Goal: Task Accomplishment & Management: Manage account settings

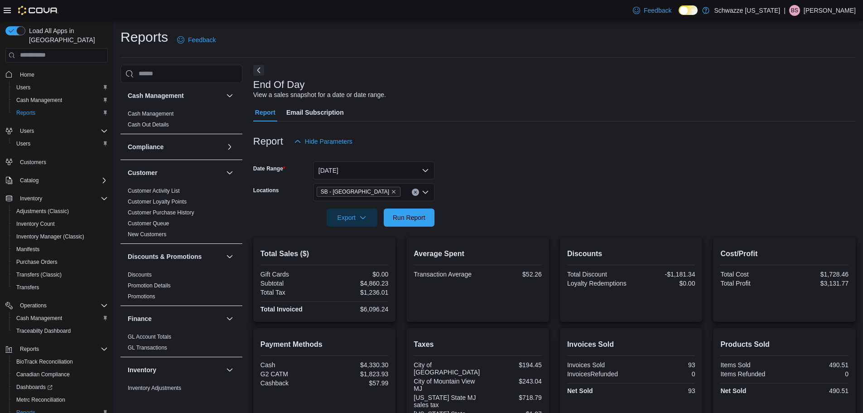
scroll to position [16, 0]
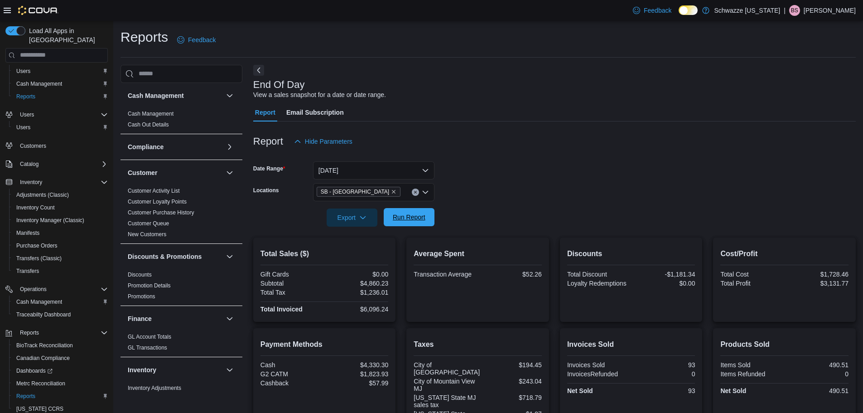
click at [413, 219] on span "Run Report" at bounding box center [409, 216] width 33 height 9
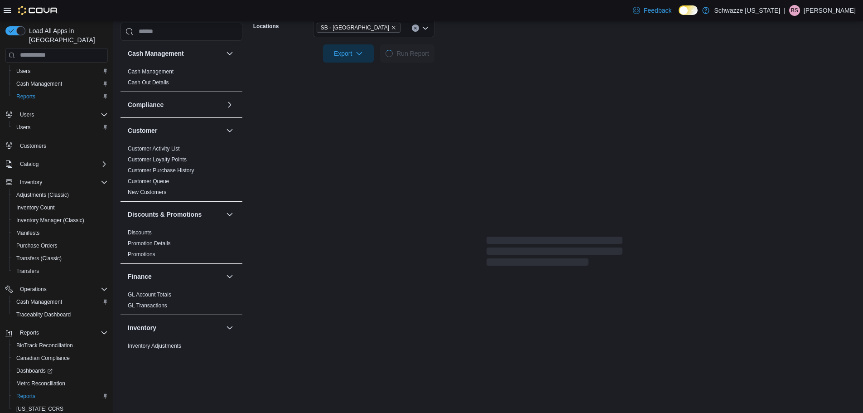
scroll to position [167, 0]
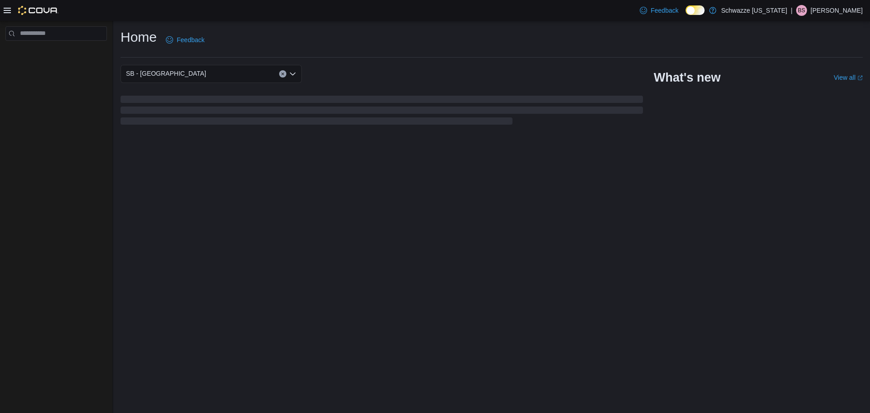
click at [860, 10] on p "[PERSON_NAME]" at bounding box center [836, 10] width 52 height 11
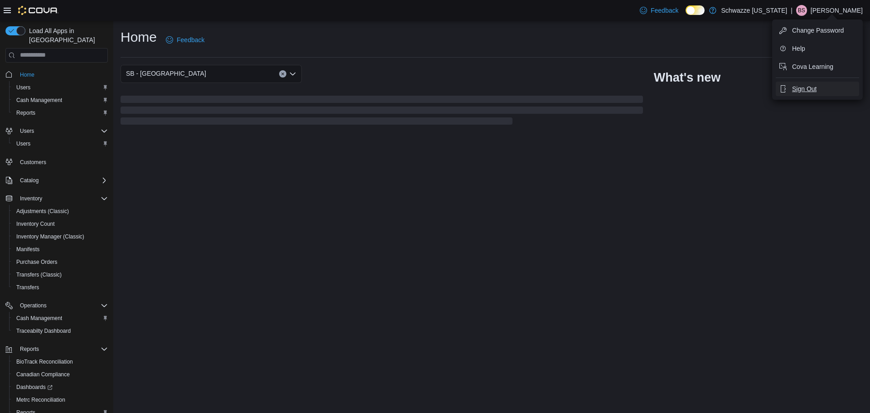
click at [822, 92] on button "Sign Out" at bounding box center [817, 89] width 83 height 14
